Goal: Task Accomplishment & Management: Use online tool/utility

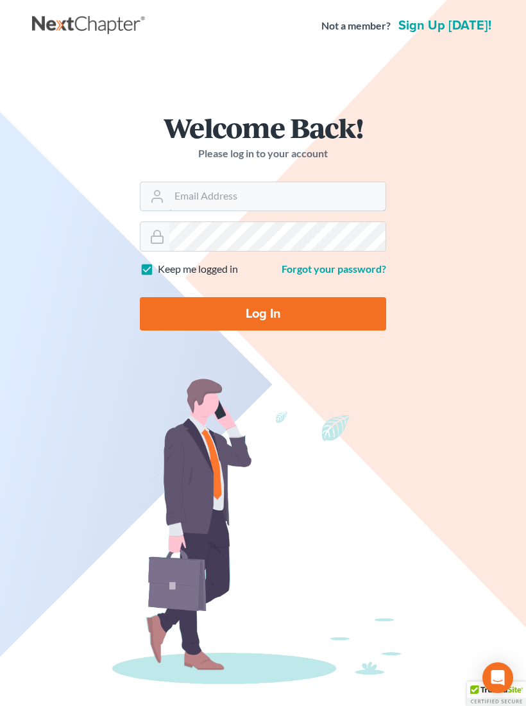
type input "[EMAIL_ADDRESS][DOMAIN_NAME]"
click at [263, 313] on input "Log In" at bounding box center [263, 313] width 246 height 33
type input "Thinking..."
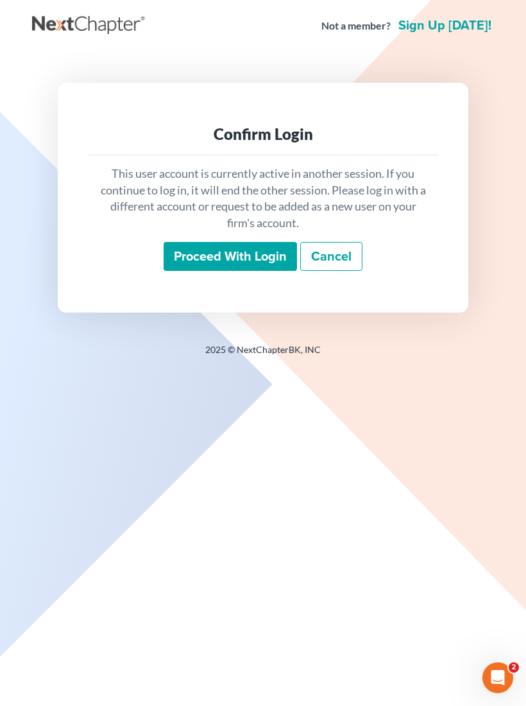
click at [253, 253] on input "Proceed with login" at bounding box center [230, 257] width 133 height 30
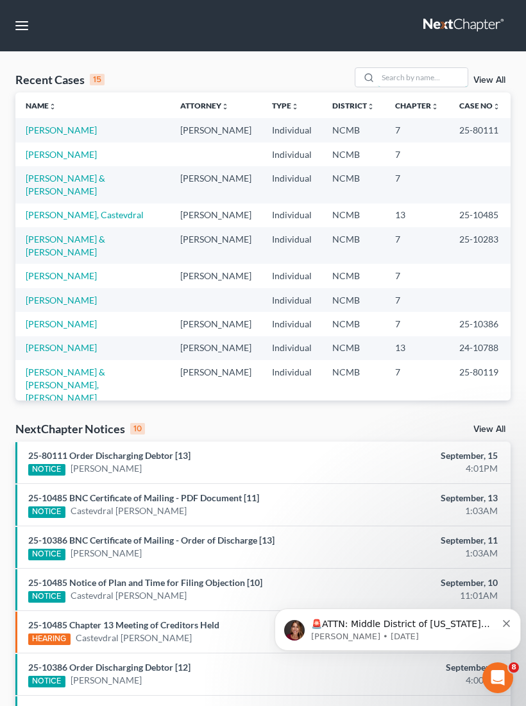
click at [427, 68] on input "search" at bounding box center [423, 77] width 90 height 19
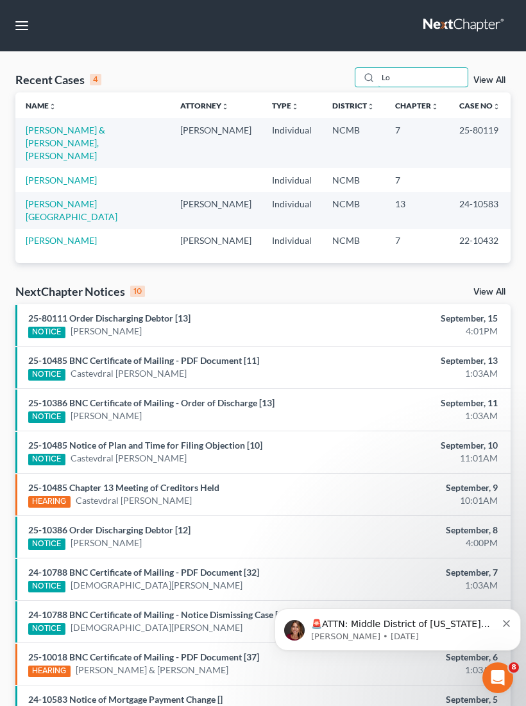
type input "Lo"
click at [105, 133] on link "[PERSON_NAME] & [PERSON_NAME], [PERSON_NAME]" at bounding box center [66, 142] width 80 height 37
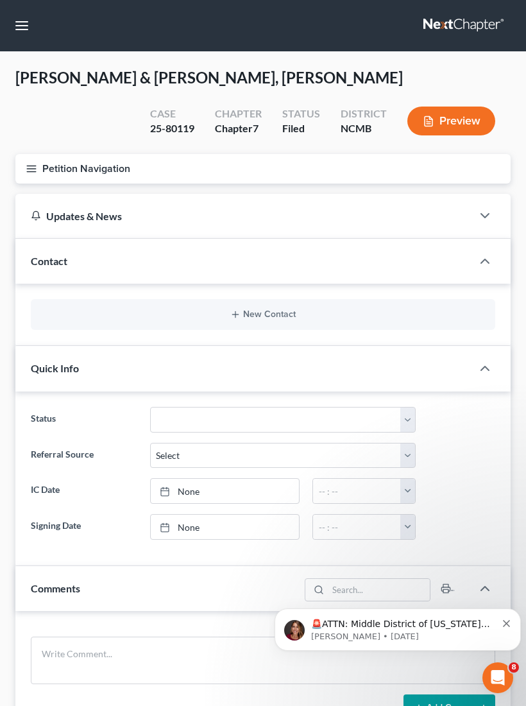
click at [40, 158] on button "Petition Navigation" at bounding box center [262, 169] width 495 height 30
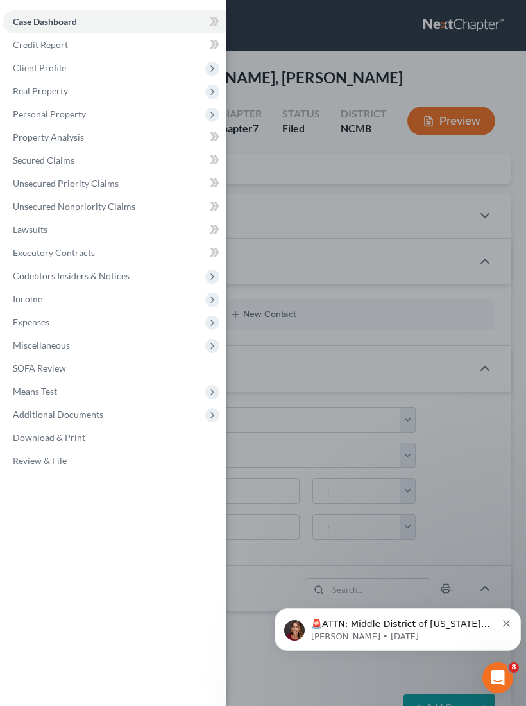
click at [96, 413] on span "Additional Documents" at bounding box center [58, 414] width 90 height 11
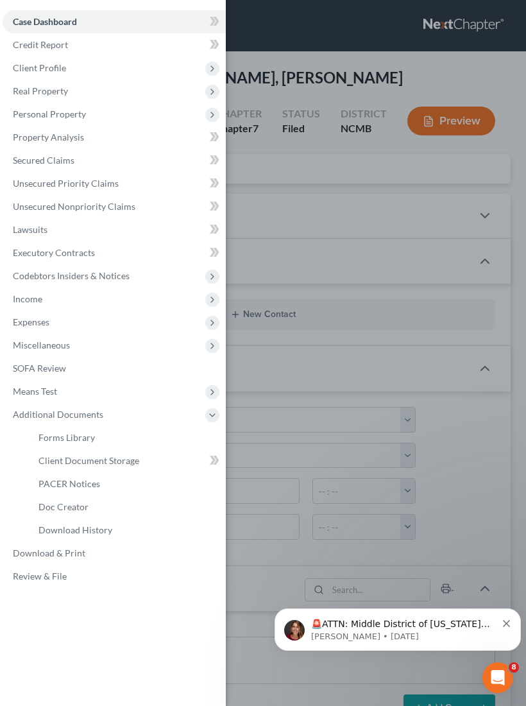
click at [89, 481] on span "PACER Notices" at bounding box center [69, 483] width 62 height 11
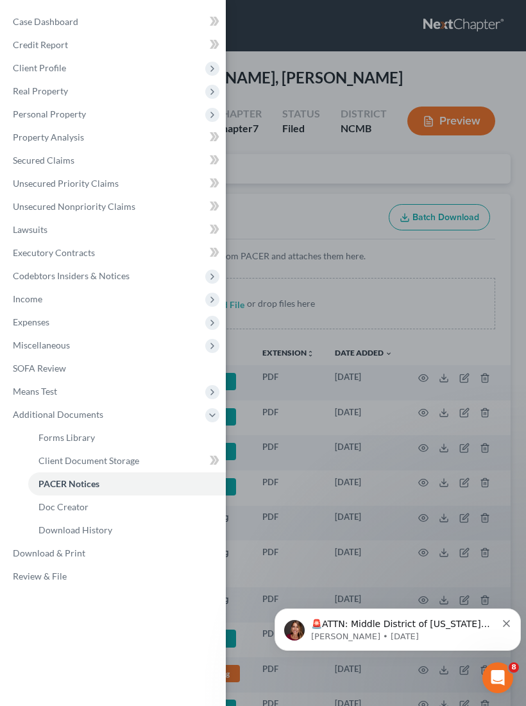
click at [88, 481] on span "PACER Notices" at bounding box center [68, 483] width 61 height 11
click at [436, 296] on div "Case Dashboard Payments Invoices Payments Payments Credit Report Client Profile" at bounding box center [263, 353] width 526 height 706
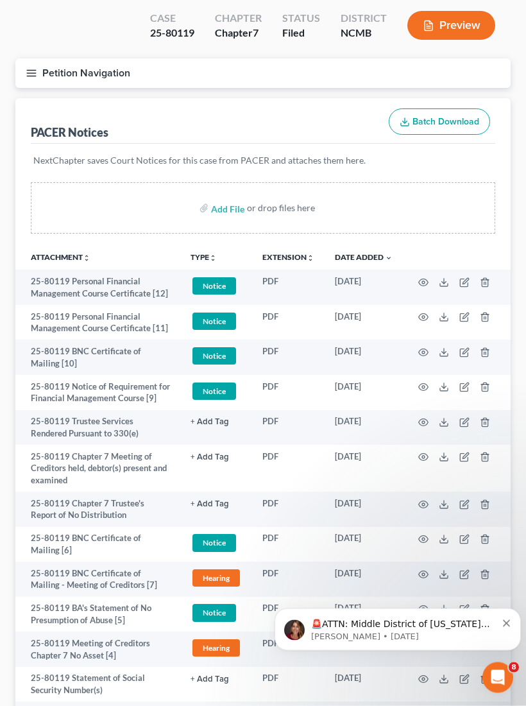
scroll to position [96, 0]
